Goal: Task Accomplishment & Management: Manage account settings

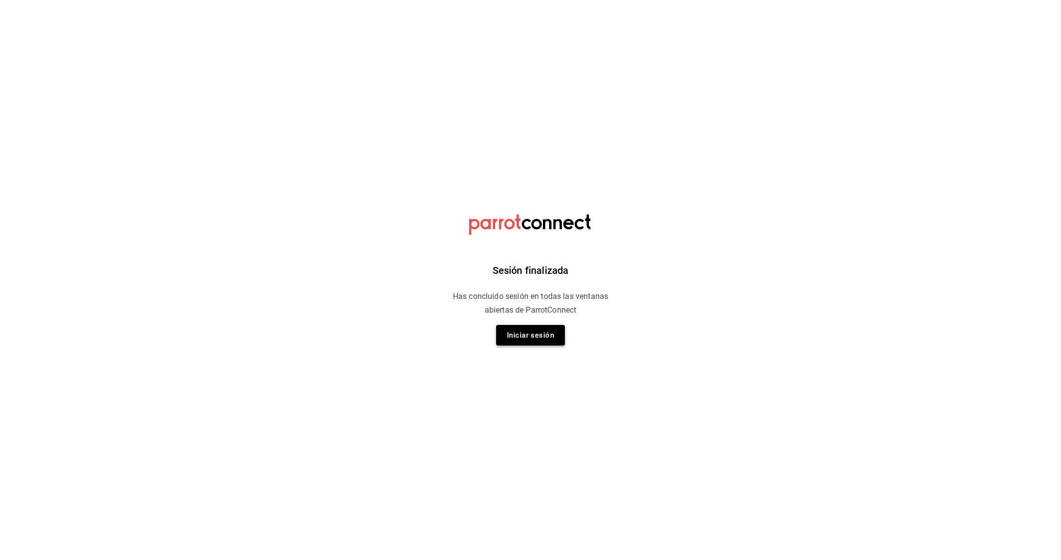
click at [529, 341] on button "Iniciar sesión" at bounding box center [530, 335] width 69 height 21
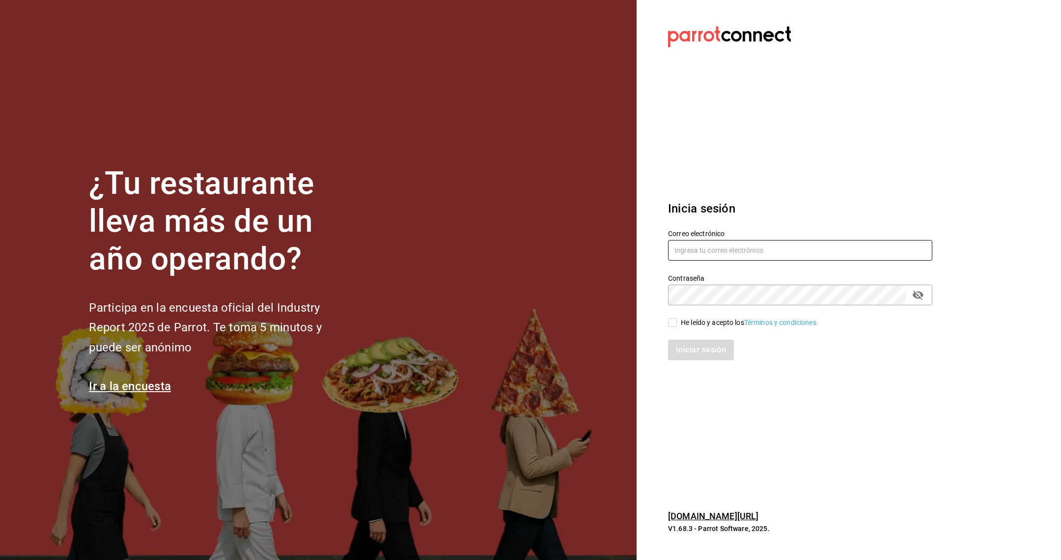
click at [691, 249] on input "text" at bounding box center [800, 250] width 264 height 21
type input "acastillo@donmacizo.com"
click at [670, 332] on div "Iniciar sesión" at bounding box center [794, 344] width 276 height 32
click at [673, 331] on div "Iniciar sesión" at bounding box center [794, 344] width 276 height 32
click at [676, 322] on input "He leído y acepto los Términos y condiciones." at bounding box center [672, 322] width 9 height 9
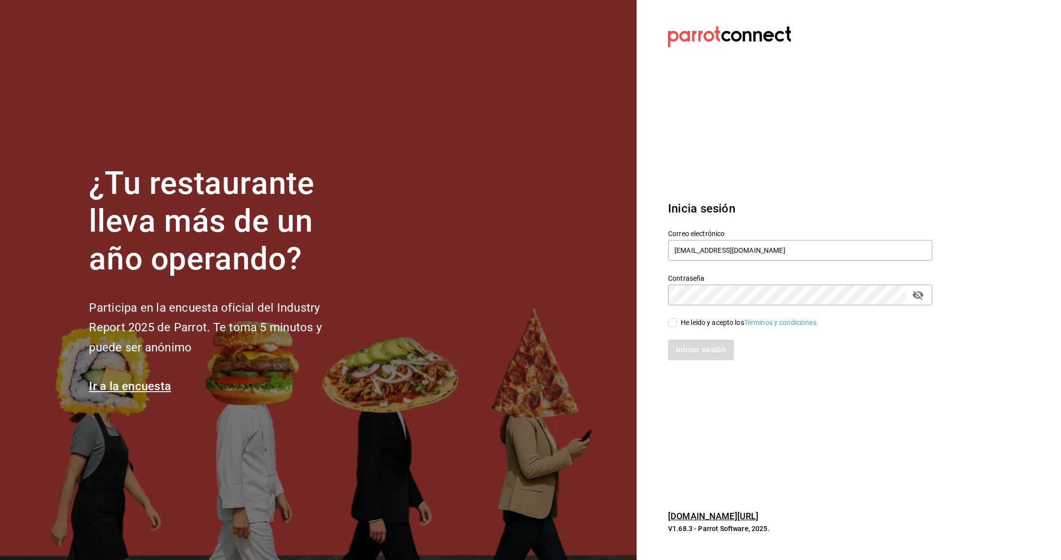
checkbox input "true"
click at [695, 357] on button "Iniciar sesión" at bounding box center [701, 350] width 67 height 21
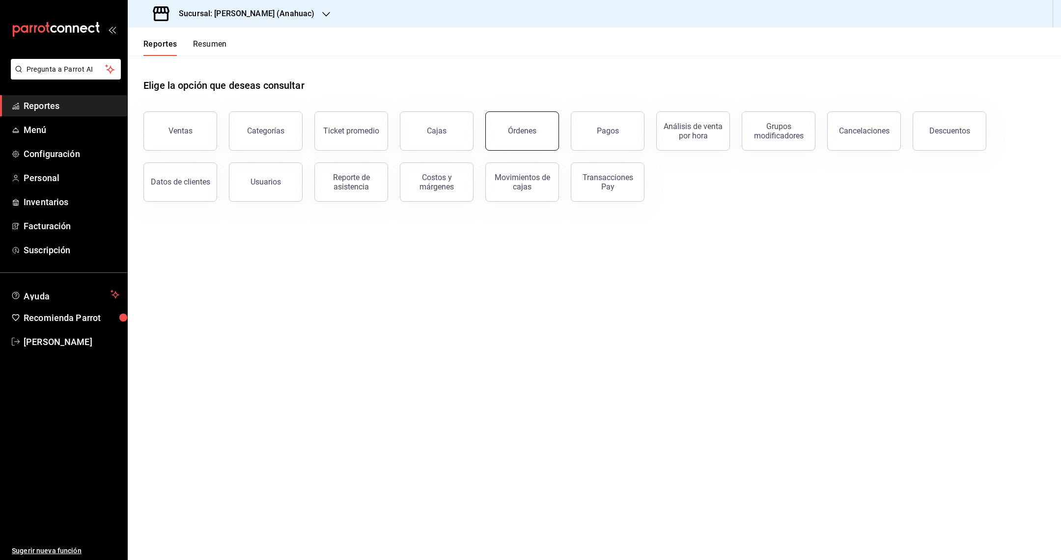
click at [520, 140] on button "Órdenes" at bounding box center [522, 130] width 74 height 39
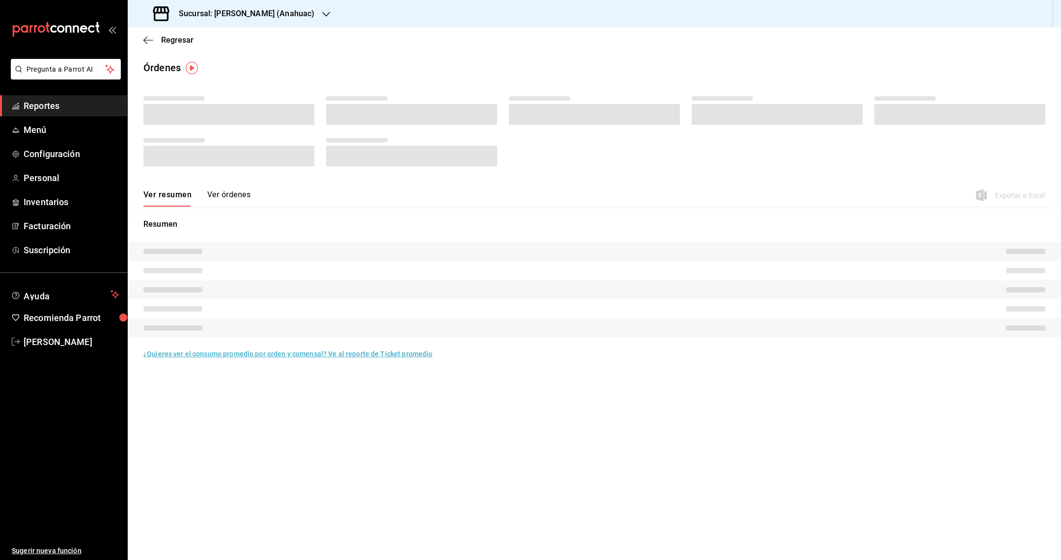
click at [286, 28] on div "Regresar" at bounding box center [594, 40] width 933 height 25
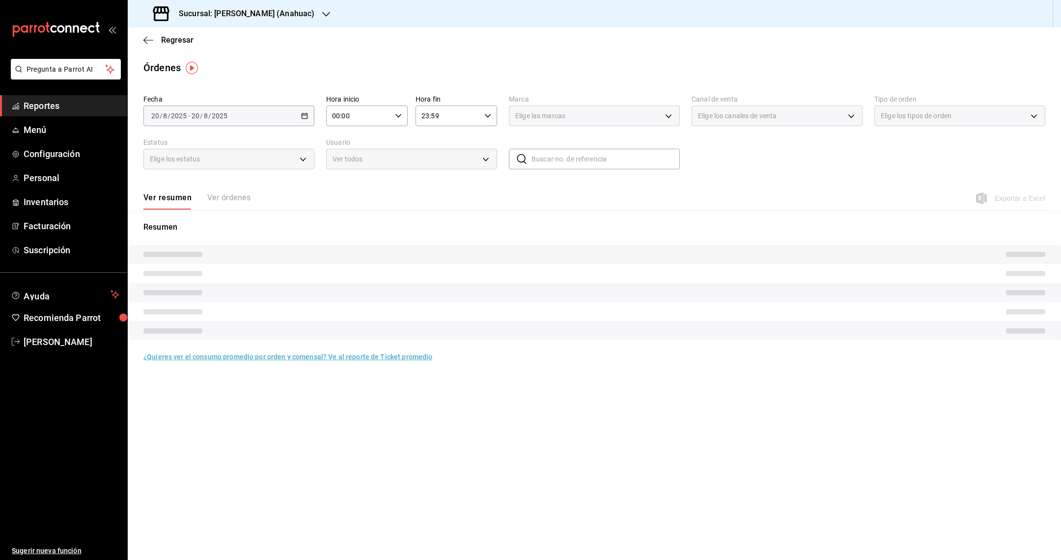
click at [294, 8] on h3 "Sucursal: [PERSON_NAME] (Anahuac)" at bounding box center [242, 14] width 143 height 12
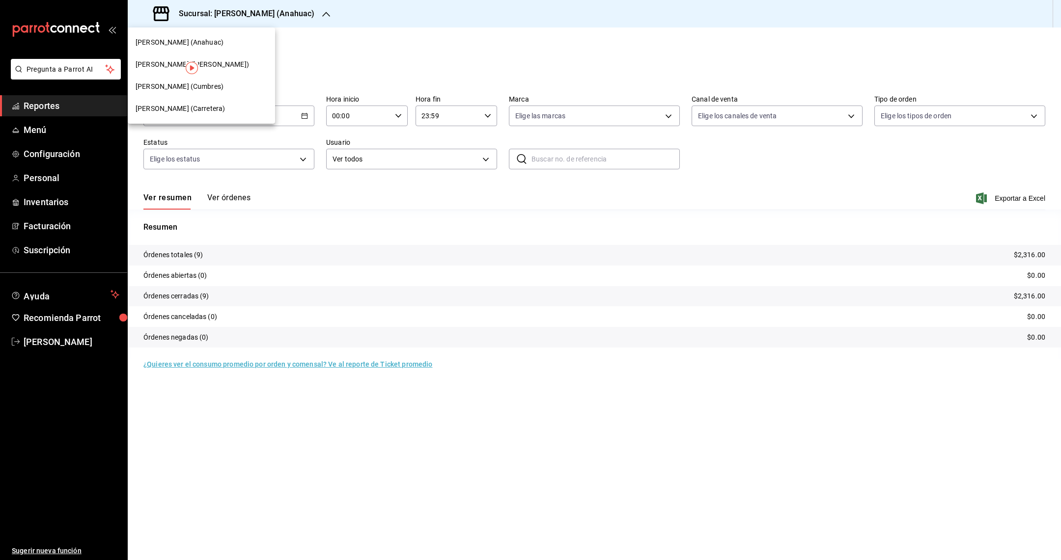
click at [229, 65] on div "[PERSON_NAME] ([PERSON_NAME])" at bounding box center [202, 64] width 132 height 10
click at [224, 201] on button "Ver órdenes" at bounding box center [228, 201] width 43 height 17
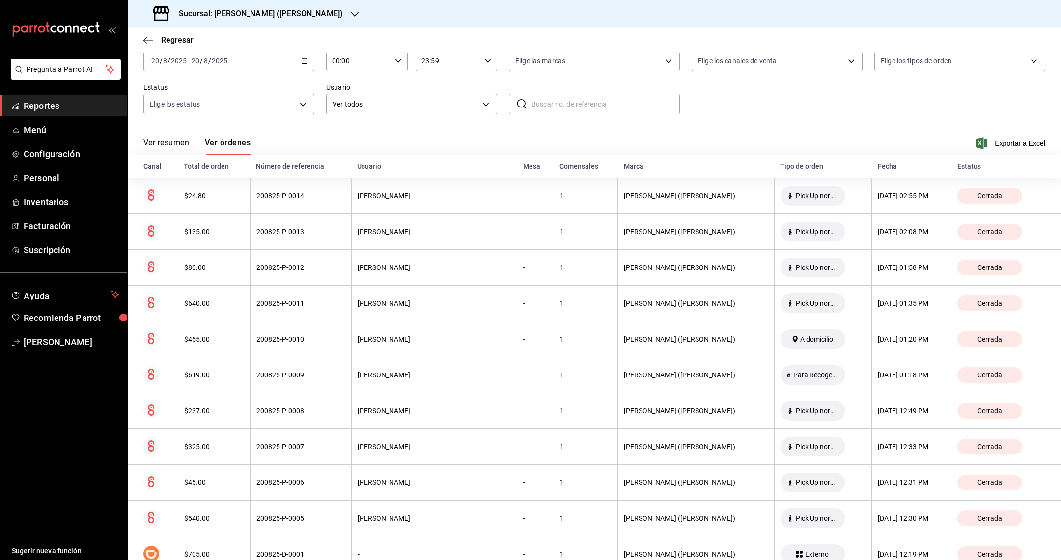
scroll to position [48, 0]
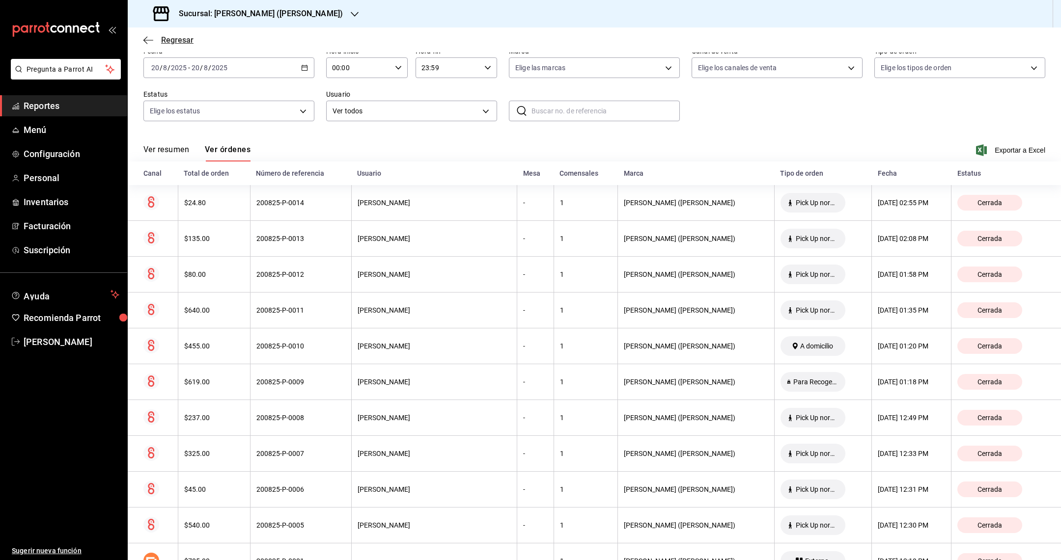
click at [151, 44] on icon "button" at bounding box center [148, 40] width 10 height 9
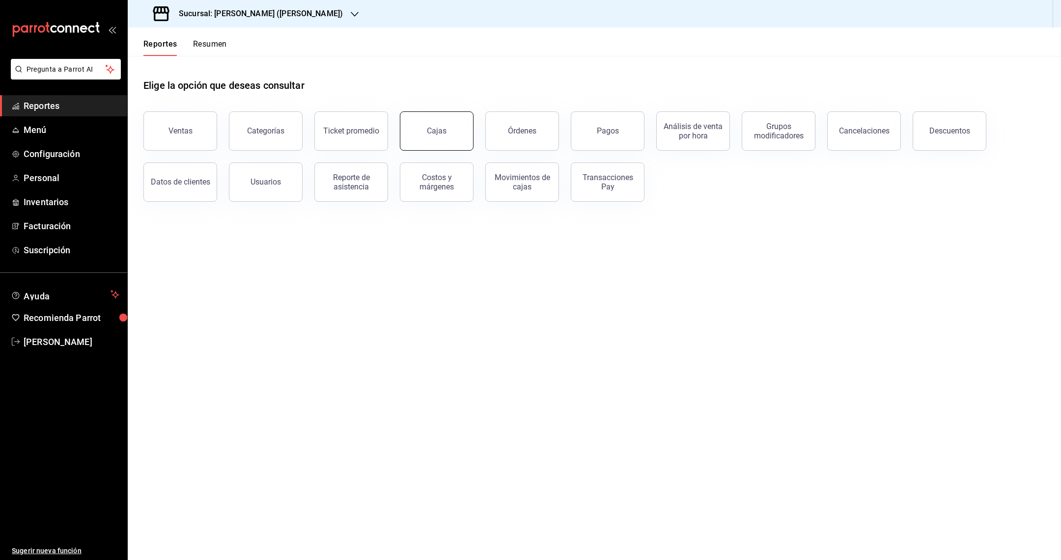
click at [430, 141] on button "Cajas" at bounding box center [437, 130] width 74 height 39
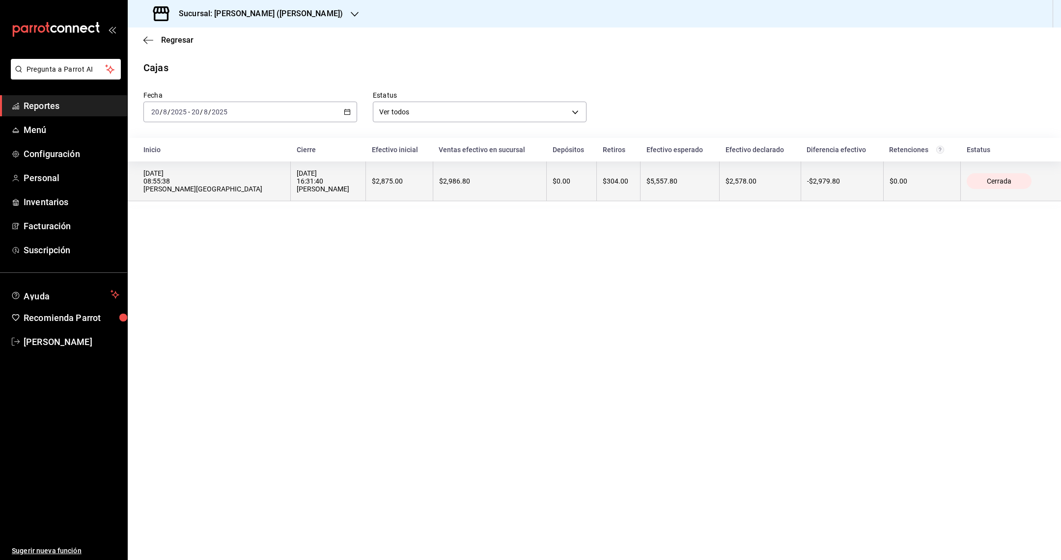
click at [380, 186] on th "$2,875.00" at bounding box center [399, 182] width 67 height 40
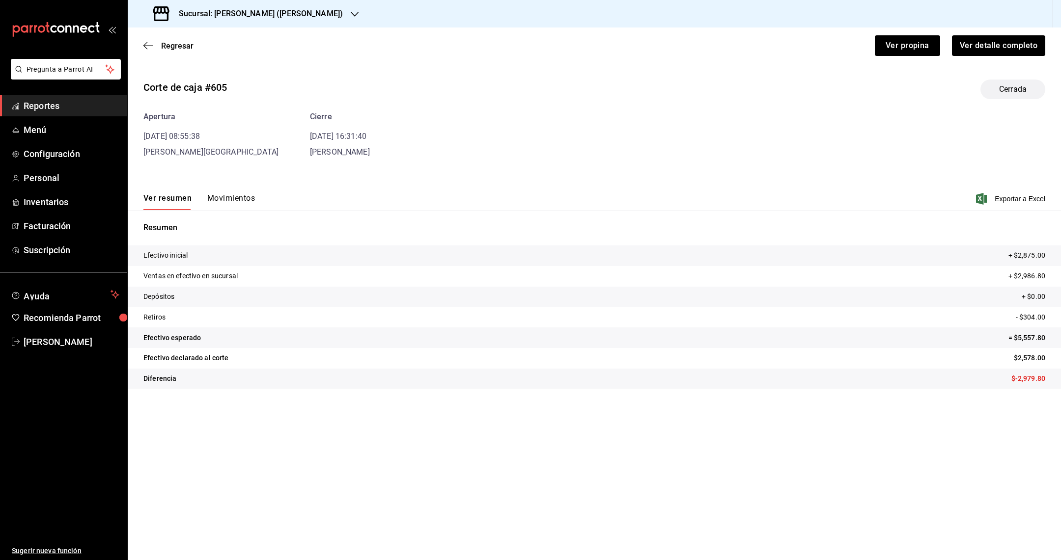
click at [241, 194] on button "Movimientos" at bounding box center [231, 201] width 48 height 17
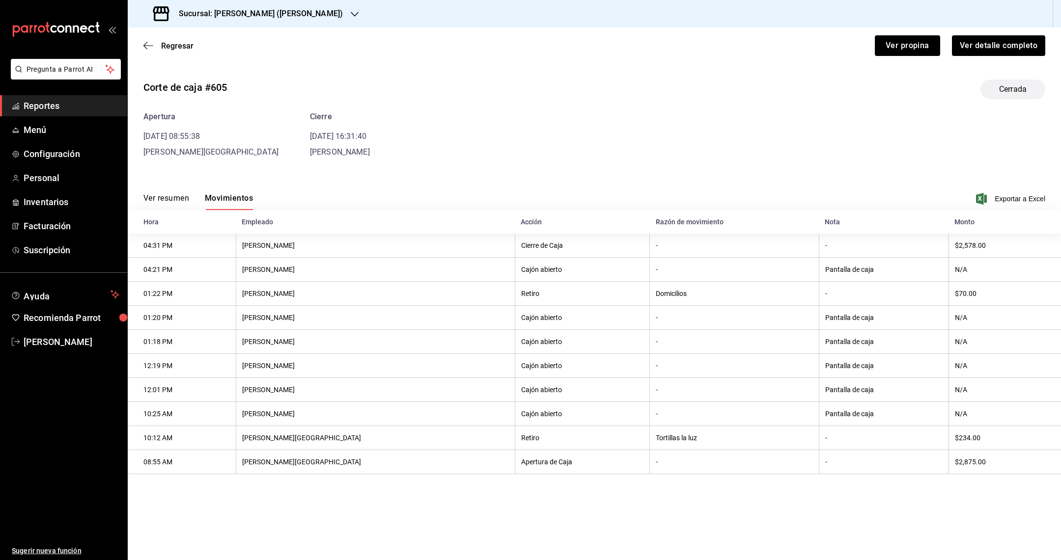
click at [173, 199] on button "Ver resumen" at bounding box center [166, 201] width 46 height 17
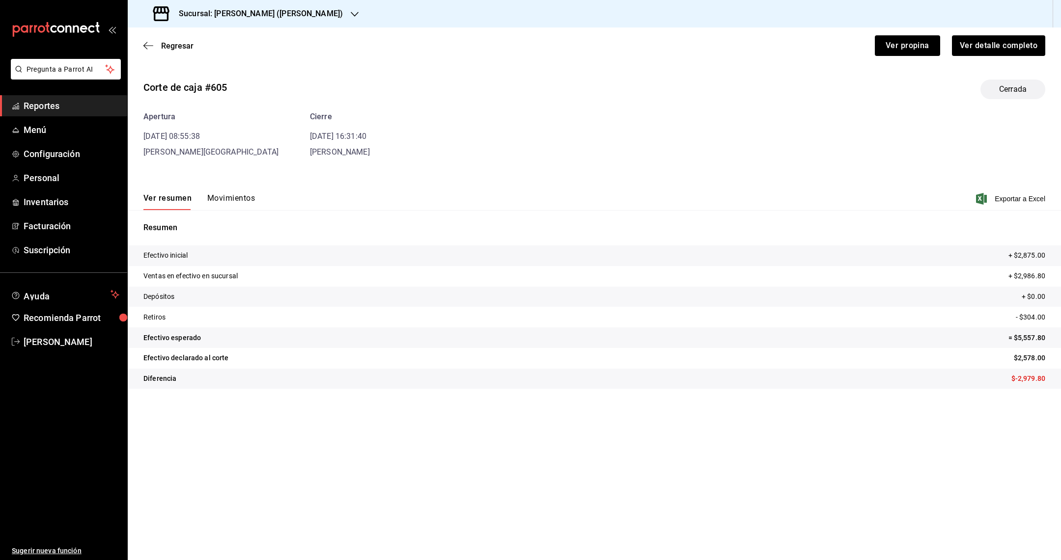
click at [150, 39] on div "Regresar Ver propina Ver detalle completo" at bounding box center [594, 46] width 933 height 36
click at [145, 44] on icon "button" at bounding box center [145, 45] width 4 height 7
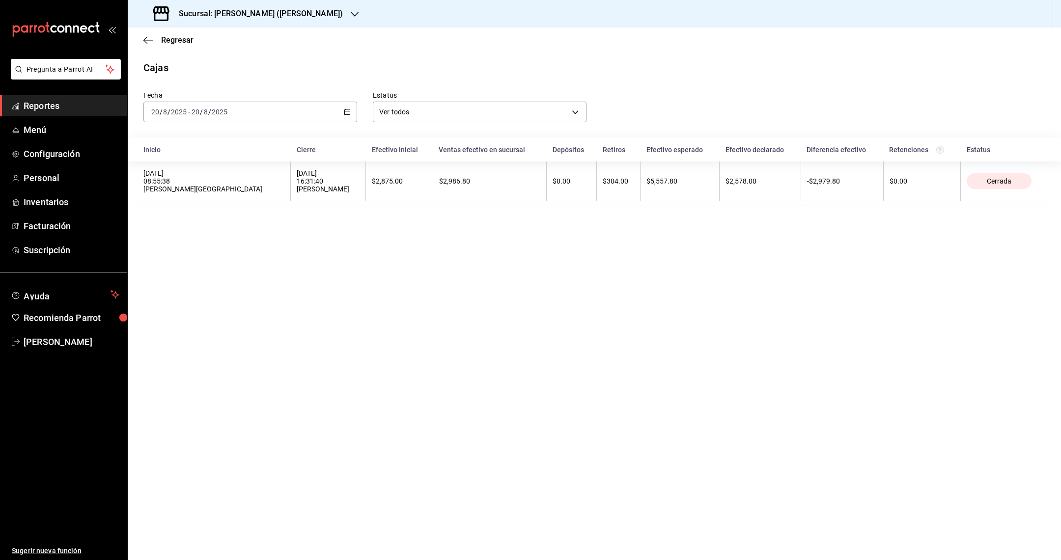
click at [177, 113] on input "2025" at bounding box center [178, 112] width 17 height 8
click at [177, 181] on span "Semana actual" at bounding box center [190, 186] width 76 height 10
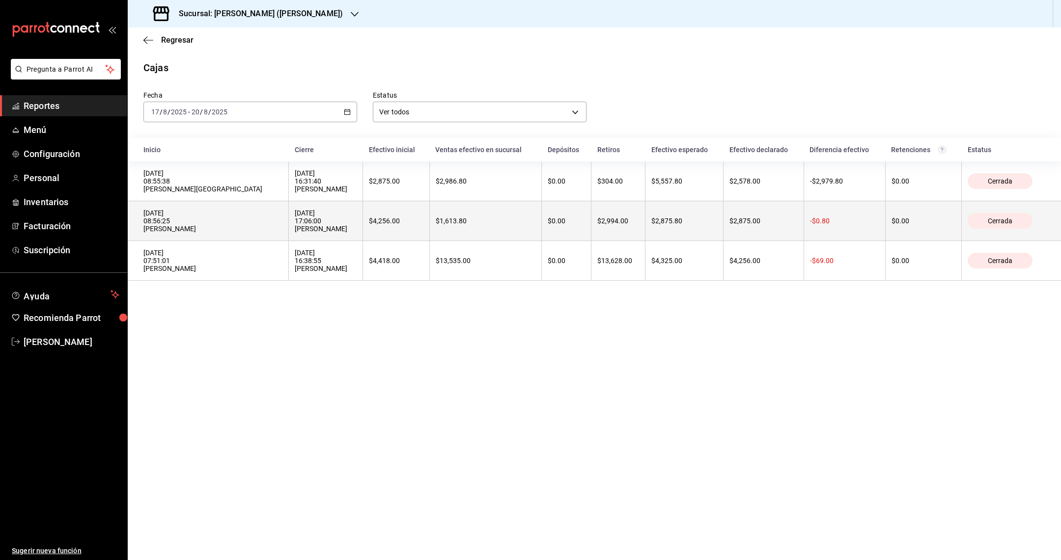
click at [751, 230] on th "$2,875.00" at bounding box center [763, 221] width 81 height 40
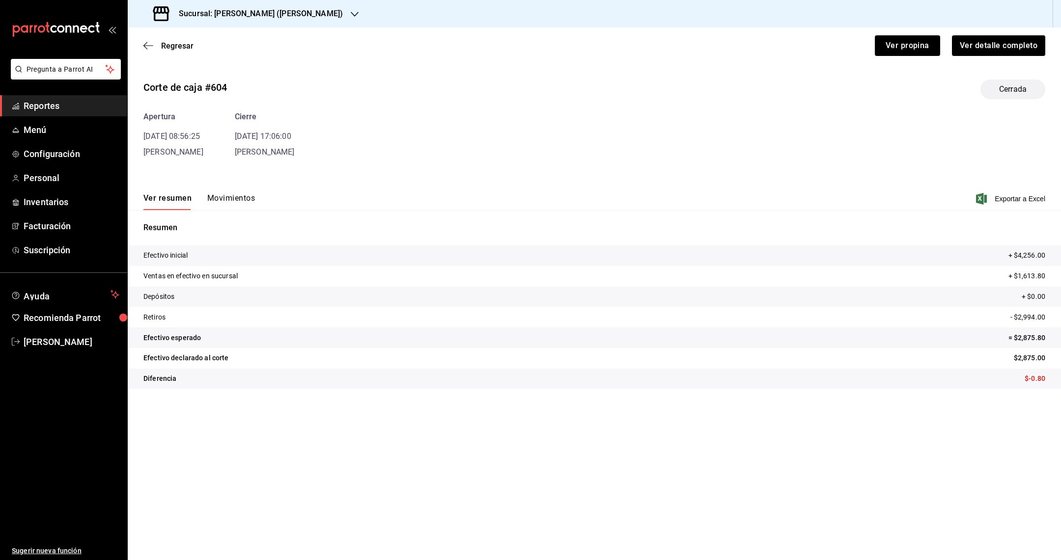
click at [236, 202] on button "Movimientos" at bounding box center [231, 201] width 48 height 17
